Goal: Task Accomplishment & Management: Manage account settings

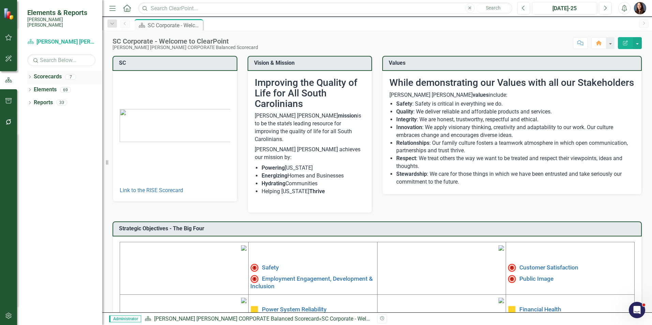
click at [29, 1] on icon "Dropdown" at bounding box center [29, 78] width 5 height 4
click at [37, 1] on div "Dropdown" at bounding box center [34, 90] width 7 height 6
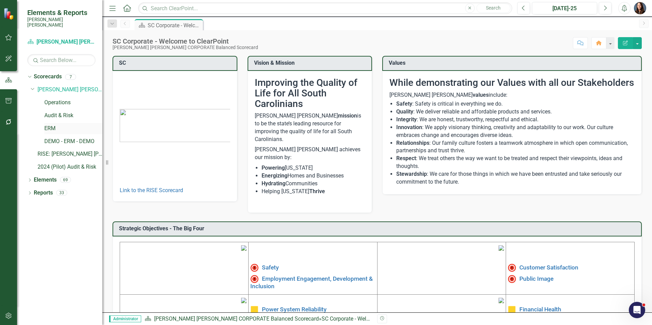
click at [50, 1] on link "ERM" at bounding box center [73, 129] width 58 height 8
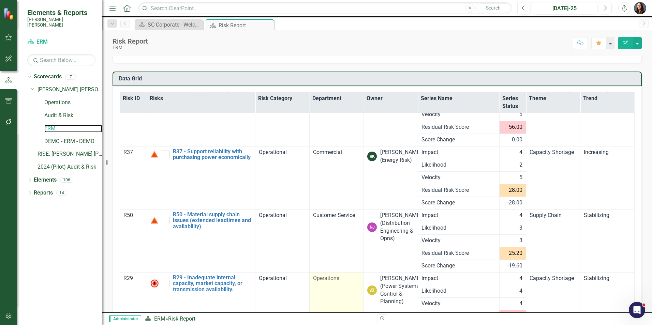
scroll to position [93, 0]
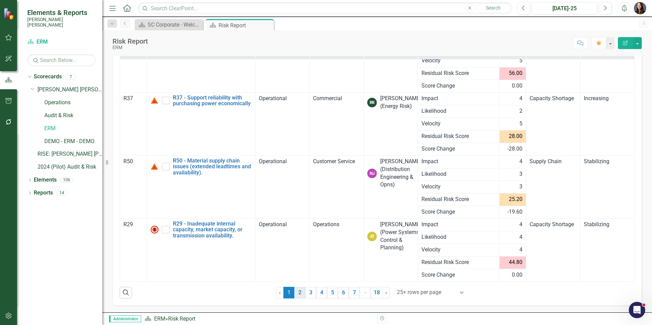
click at [167, 1] on link "2" at bounding box center [299, 293] width 11 height 12
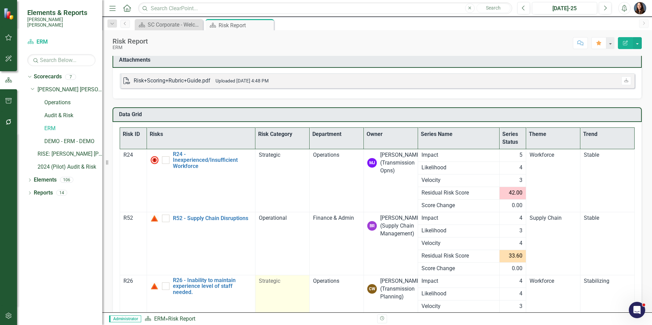
scroll to position [0, 0]
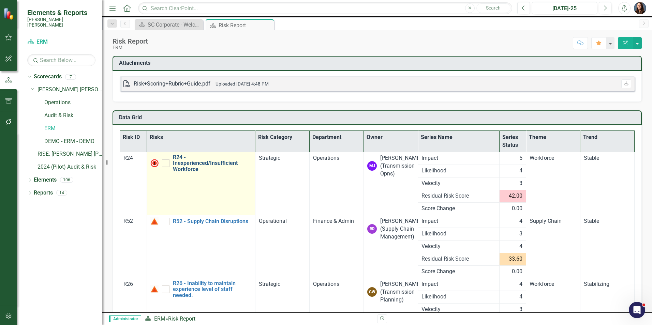
click at [167, 1] on link "R24 - Inexperienced/Insufficient Workforce" at bounding box center [212, 164] width 79 height 18
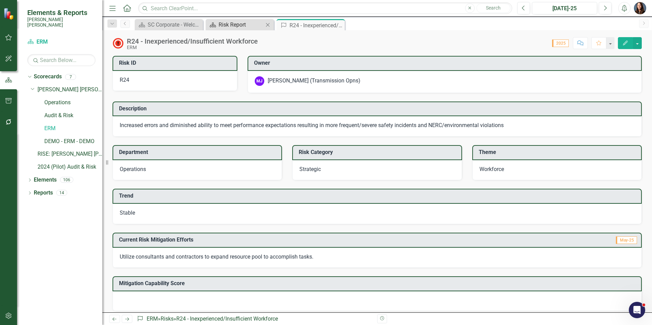
click at [167, 1] on div "Risk Report" at bounding box center [241, 24] width 45 height 9
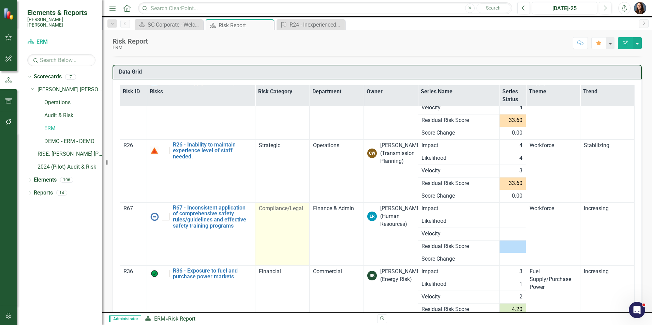
scroll to position [93, 0]
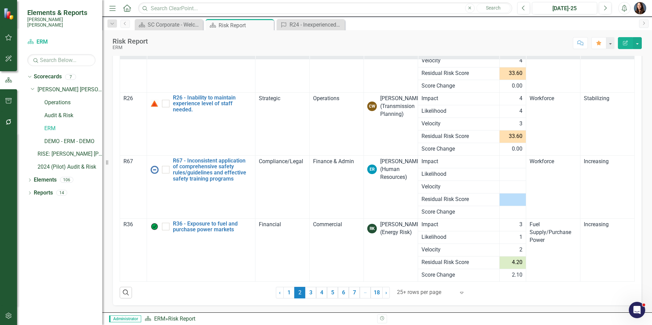
click at [167, 1] on div at bounding box center [426, 292] width 58 height 9
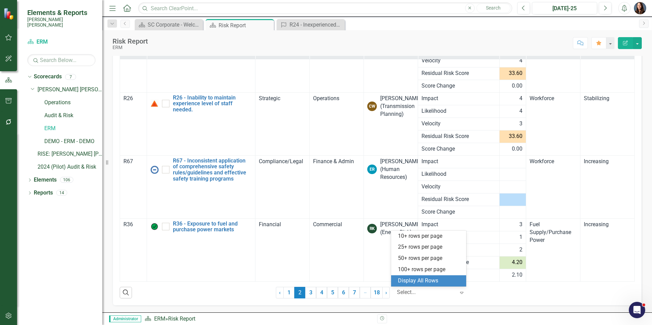
click at [167, 1] on div "Display All Rows" at bounding box center [430, 281] width 64 height 8
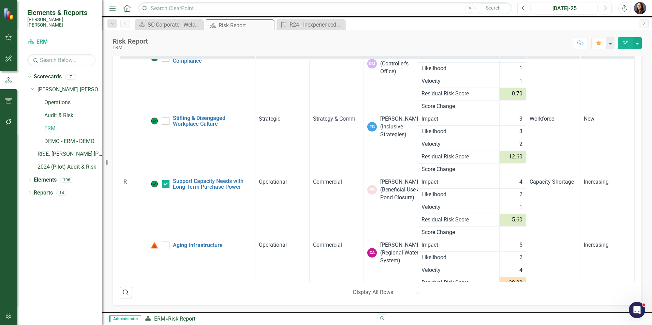
scroll to position [5150, 0]
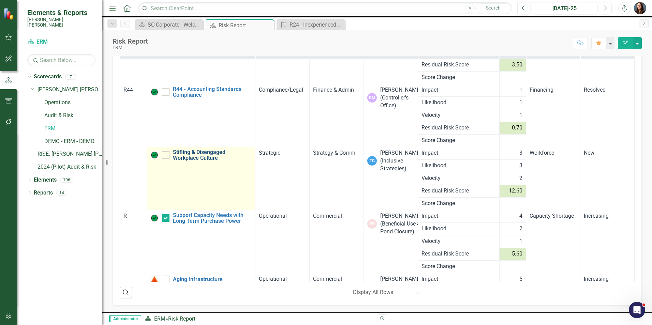
click at [167, 1] on link "Stifling & Disengaged Workplace Culture" at bounding box center [212, 155] width 79 height 12
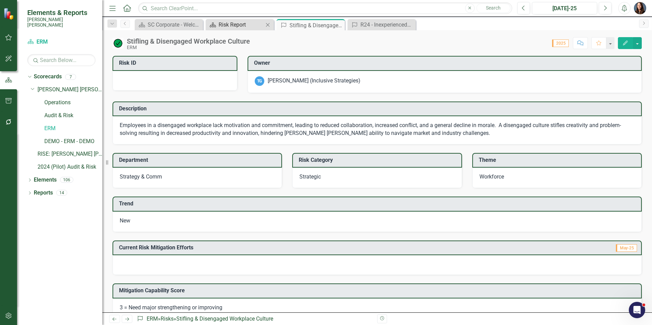
click at [167, 1] on div "Risk Report" at bounding box center [241, 24] width 45 height 9
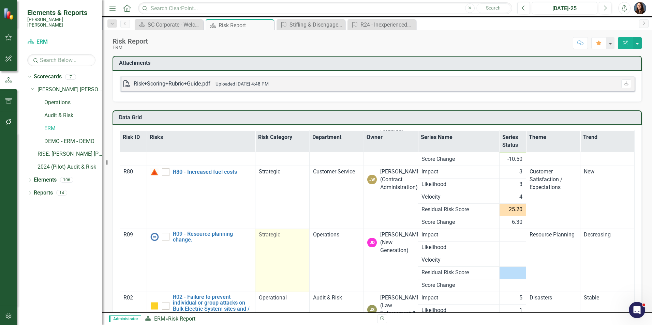
scroll to position [1535, 0]
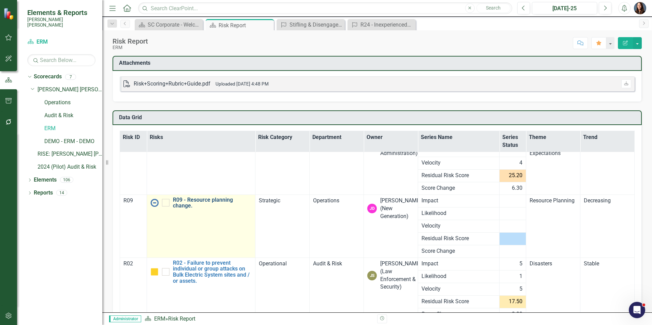
click at [167, 1] on link "R09 - Resource planning change." at bounding box center [212, 203] width 79 height 12
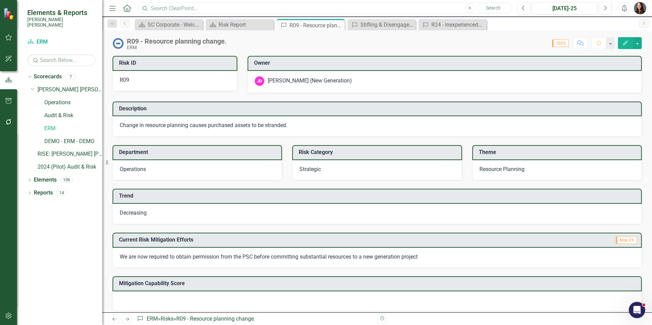
click at [167, 1] on input "text" at bounding box center [325, 8] width 374 height 12
type input "r69"
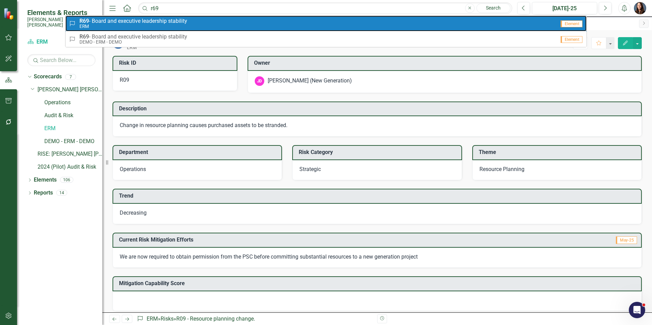
click at [143, 1] on small "ERM" at bounding box center [133, 26] width 108 height 5
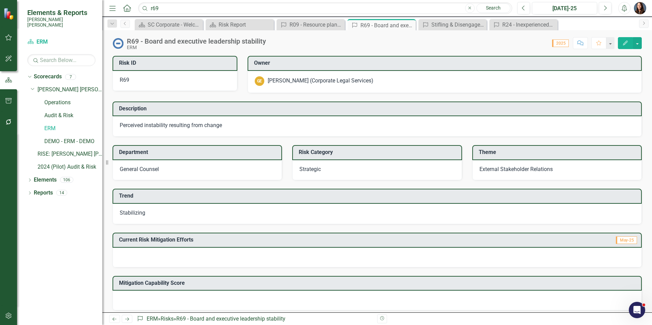
click at [167, 1] on div "GE [PERSON_NAME] (Corporate Legal Services)" at bounding box center [445, 81] width 380 height 10
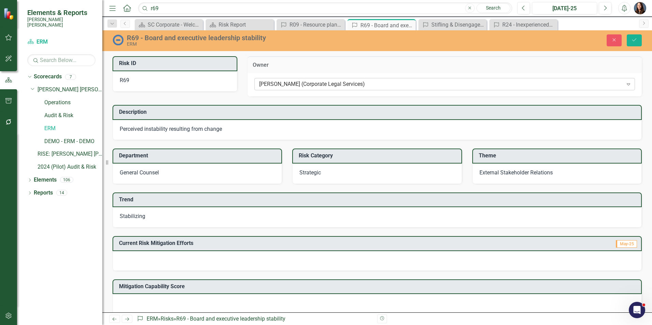
click at [167, 1] on div "[PERSON_NAME] (Corporate Legal Services)" at bounding box center [441, 85] width 364 height 8
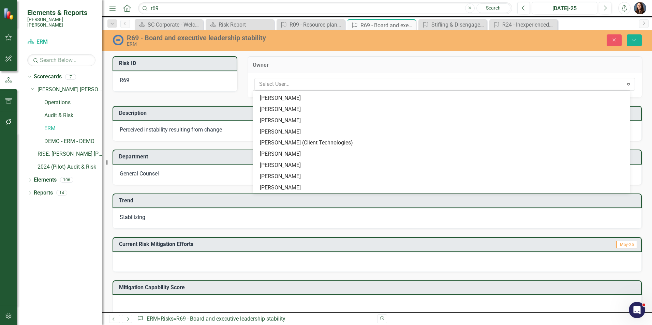
scroll to position [5221, 0]
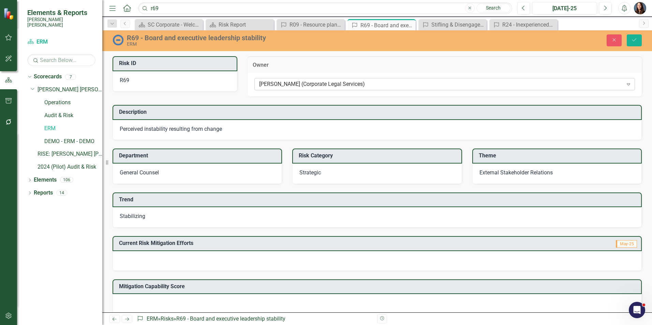
click at [167, 1] on div "[PERSON_NAME] (Corporate Legal Services)" at bounding box center [441, 85] width 364 height 8
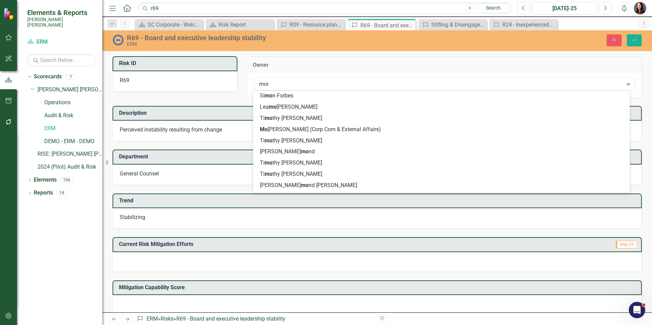
scroll to position [56, 0]
type input "moni"
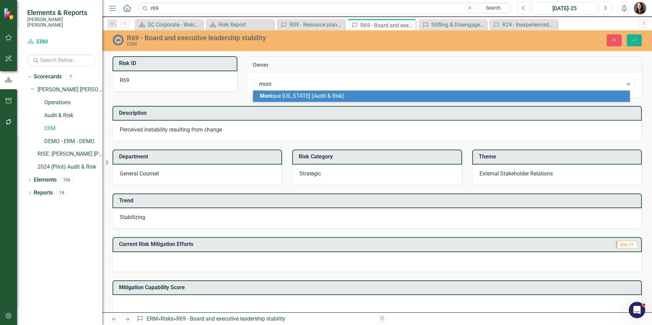
scroll to position [0, 0]
click at [167, 1] on span "Moni que [US_STATE] (Audit & Risk)" at bounding box center [302, 96] width 85 height 6
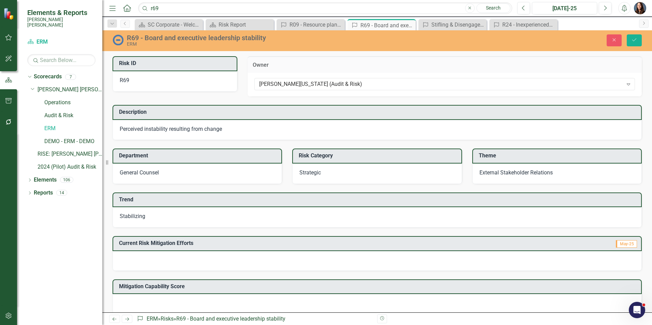
click at [167, 1] on div "General Counsel" at bounding box center [198, 174] width 170 height 20
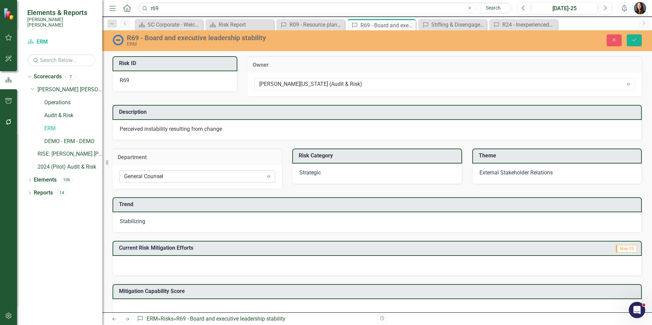
click at [167, 1] on div "General Counsel" at bounding box center [193, 177] width 139 height 8
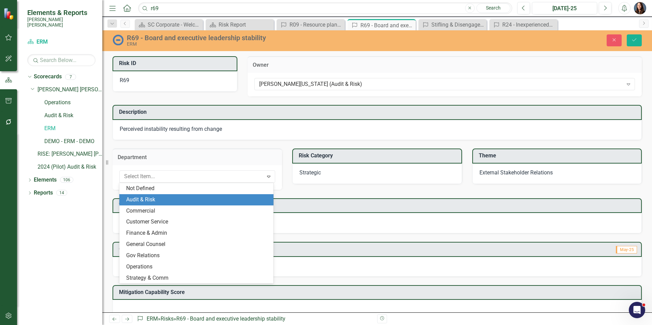
click at [167, 1] on div "Audit & Risk" at bounding box center [197, 200] width 143 height 8
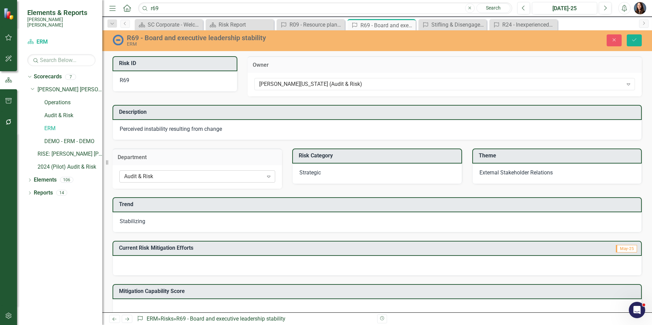
click at [167, 1] on div "Audit & Risk" at bounding box center [193, 177] width 139 height 8
click at [167, 1] on icon "Save" at bounding box center [634, 40] width 6 height 5
